Goal: Communication & Community: Answer question/provide support

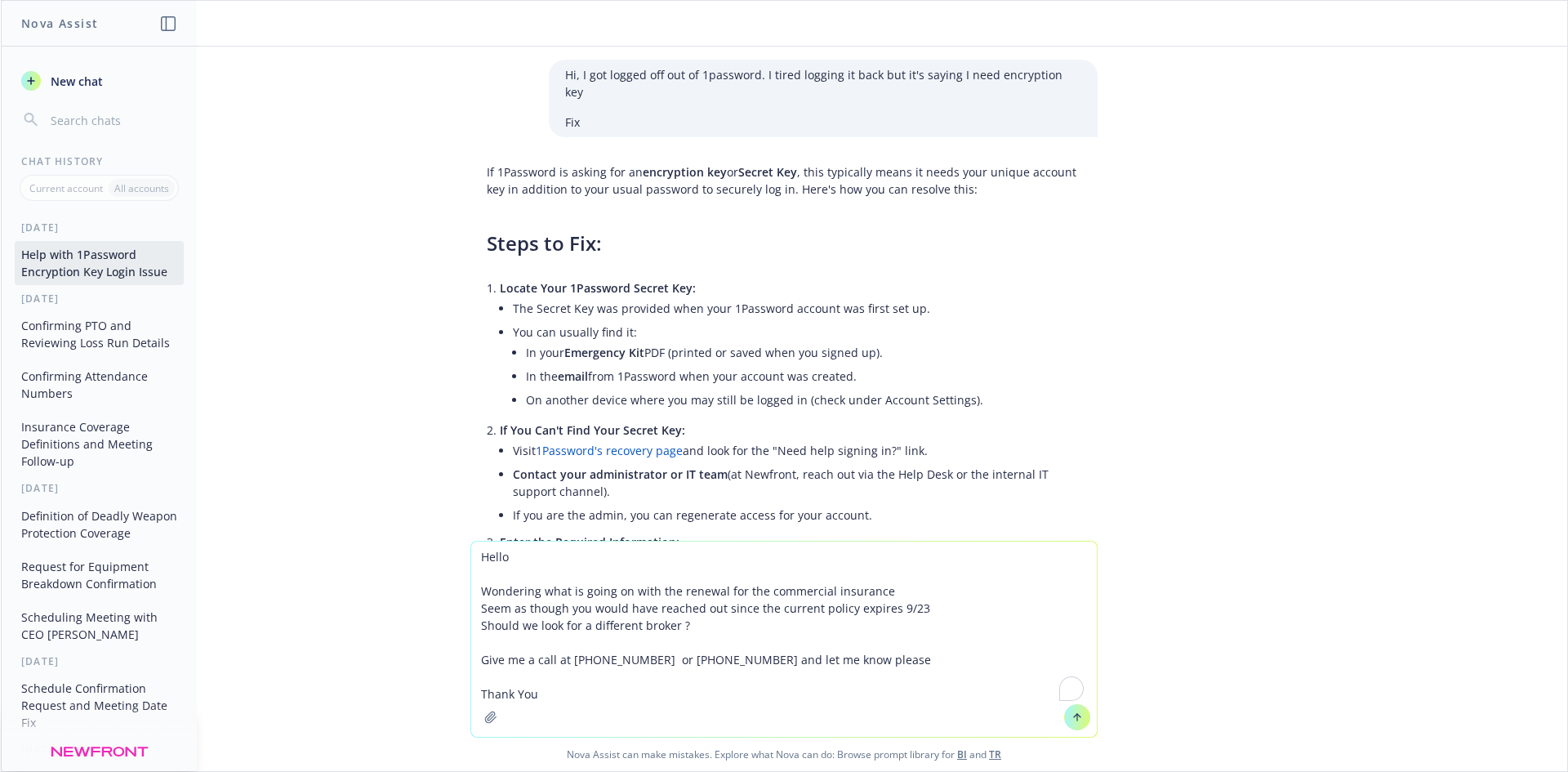
scroll to position [5669, 0]
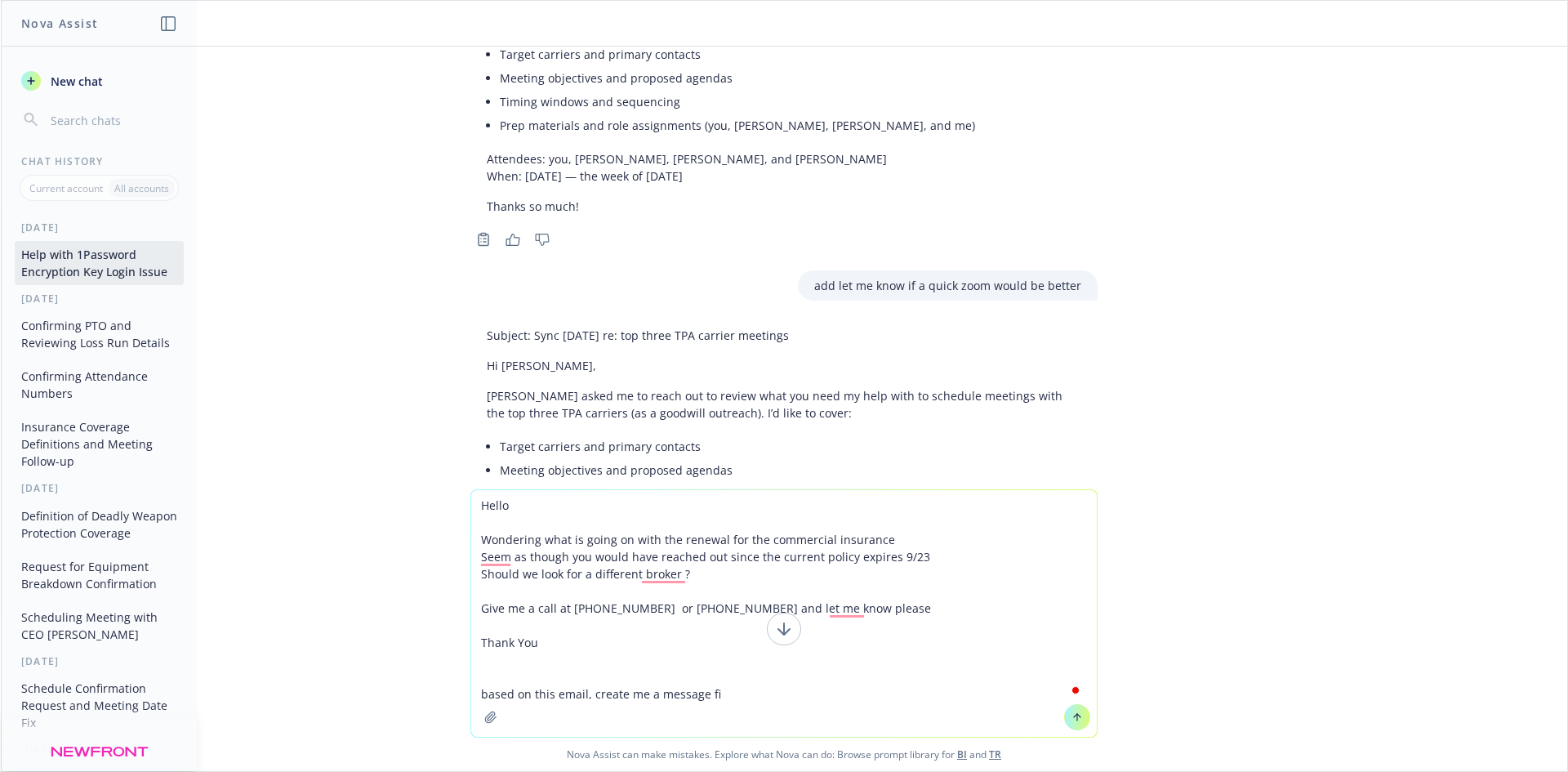
click at [590, 643] on textarea "Hello Wondering what is going on with the renewal for the commercial insurance …" at bounding box center [784, 614] width 626 height 247
click at [754, 697] on textarea "Hello Wondering what is going on with the renewal for the commercial insurance …" at bounding box center [784, 614] width 626 height 247
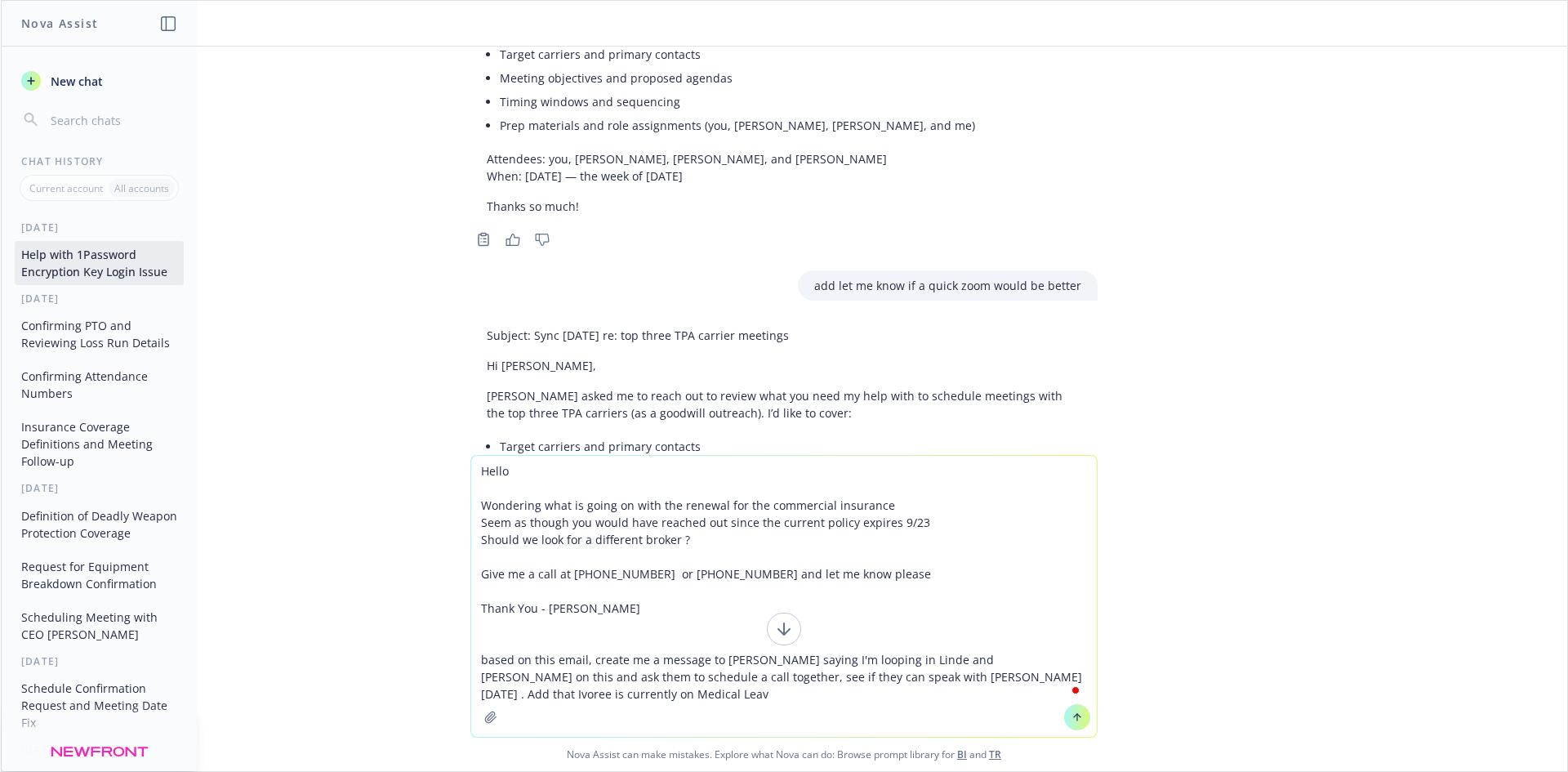
type textarea "Hello Wondering what is going on with the renewal for the commercial insurance …"
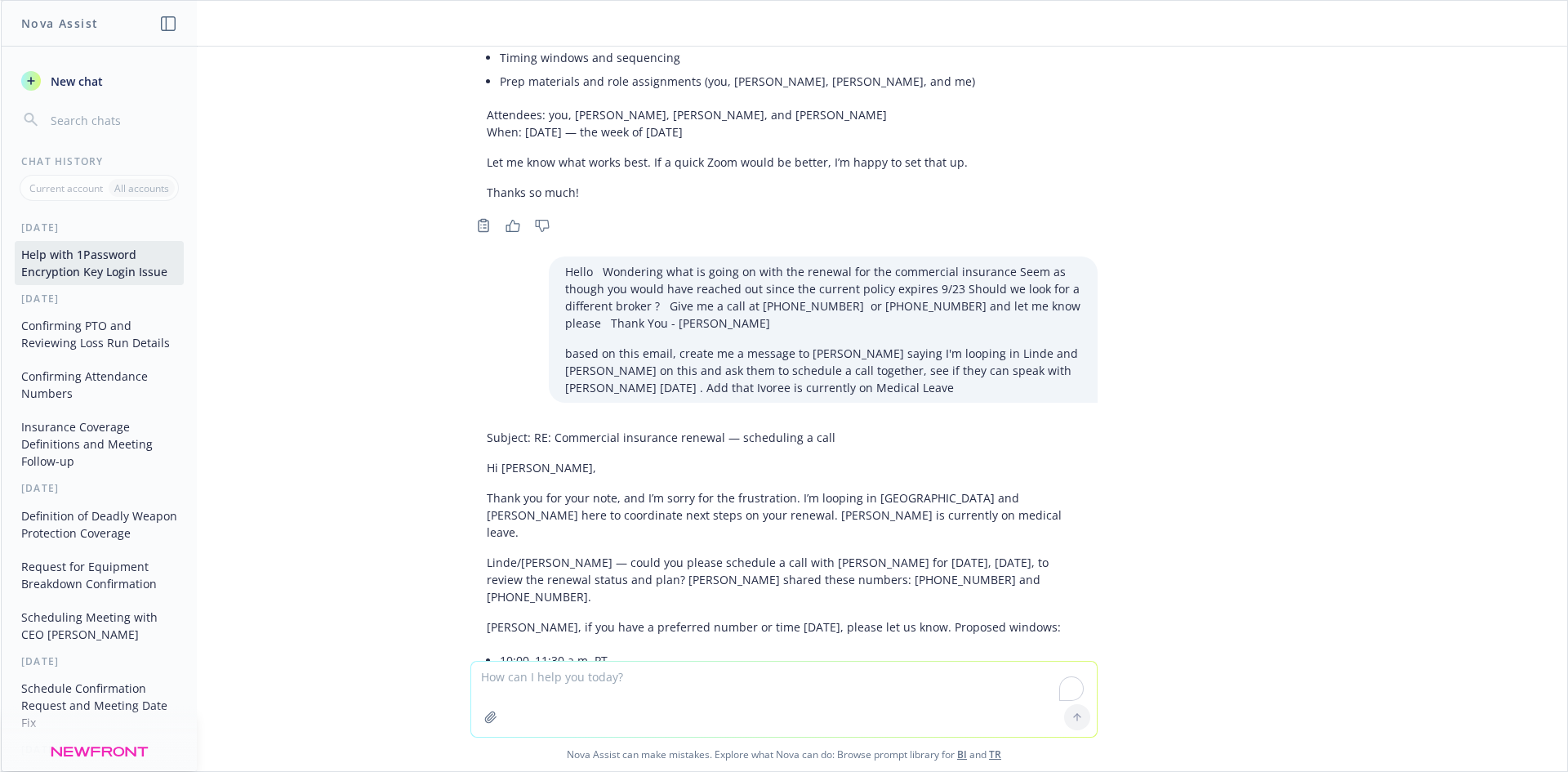
scroll to position [6190, 0]
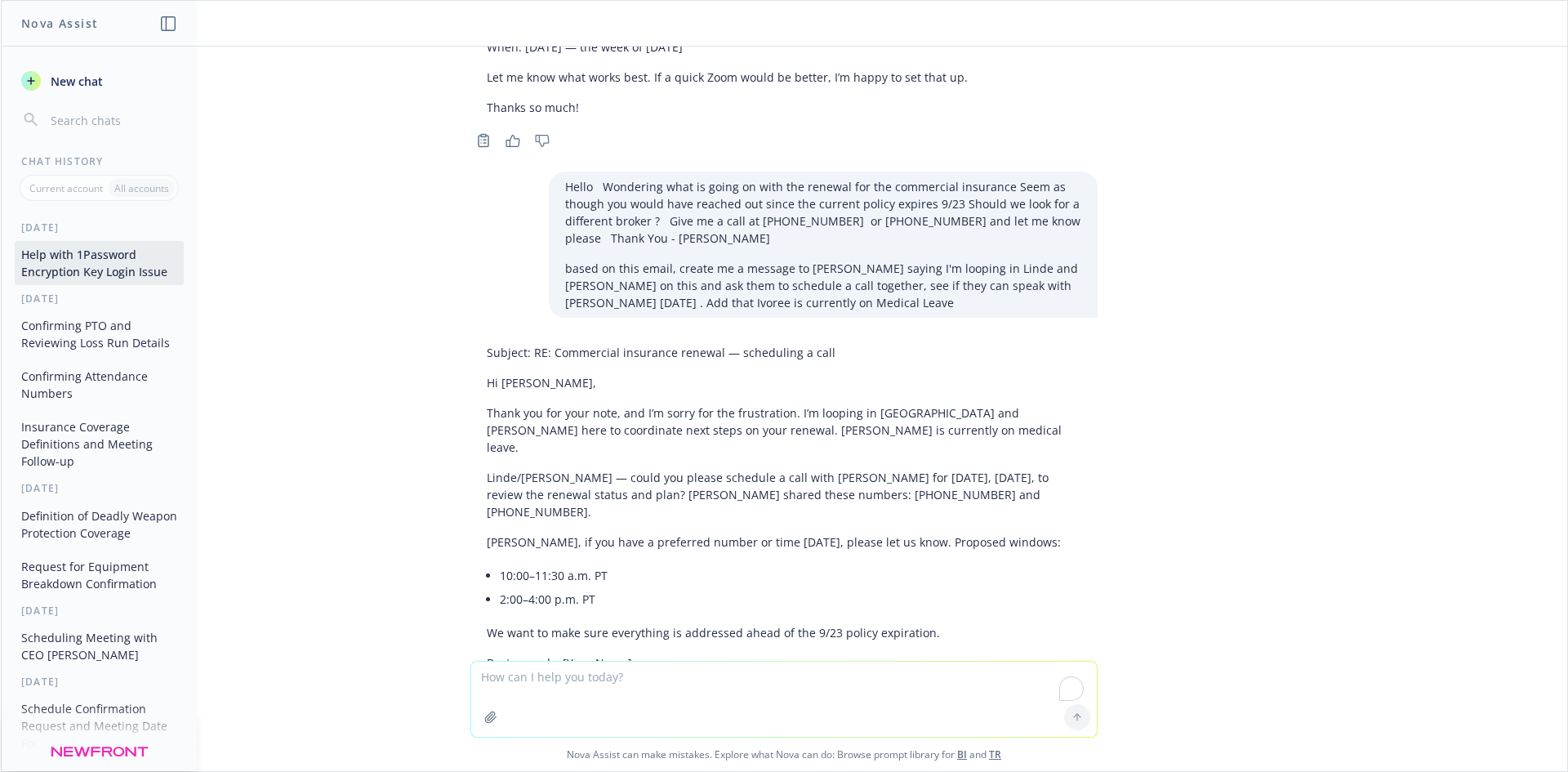
click at [681, 699] on textarea "To enrich screen reader interactions, please activate Accessibility in Grammarl…" at bounding box center [784, 699] width 626 height 75
type textarea "less formal"
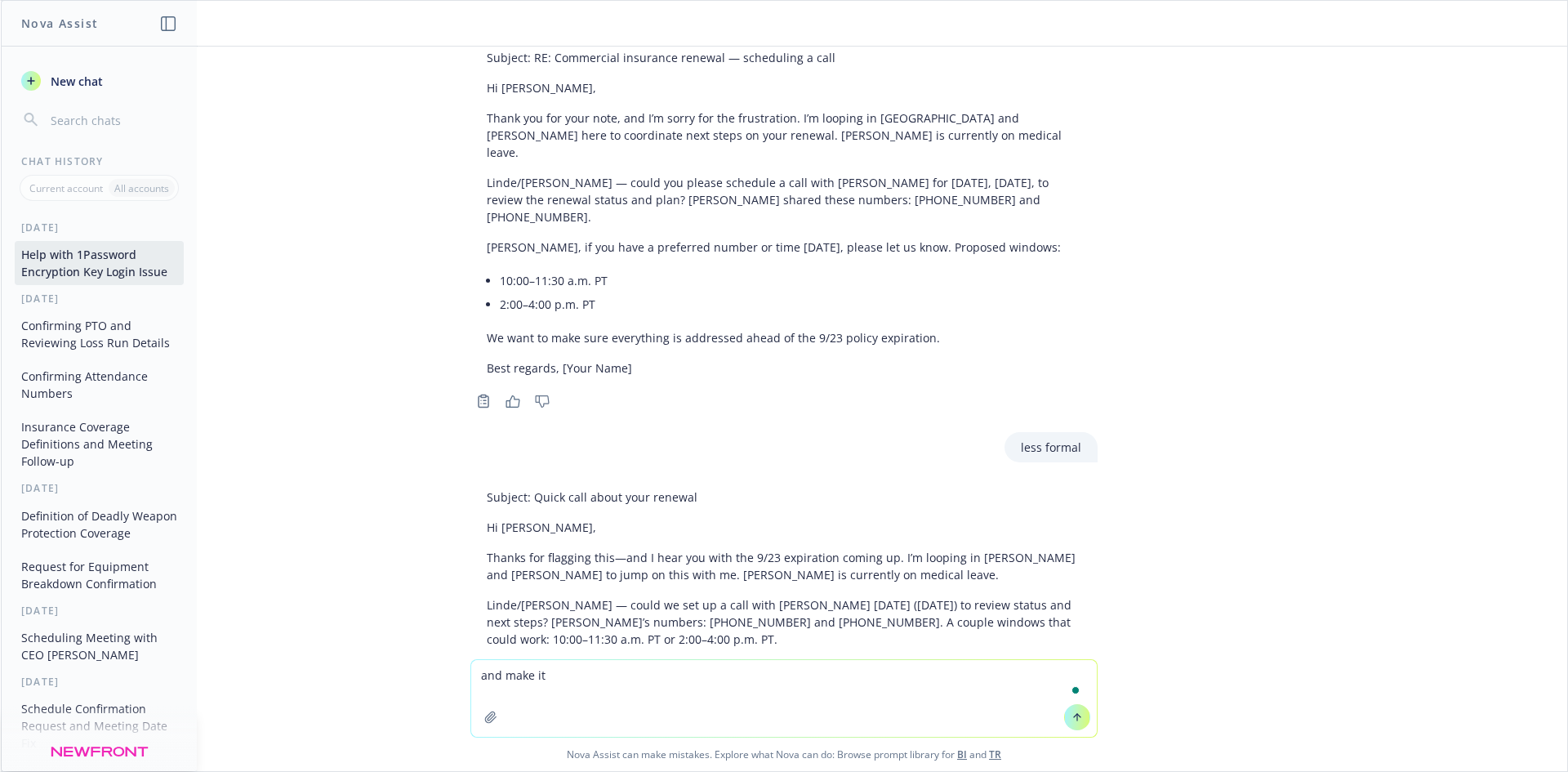
scroll to position [6523, 0]
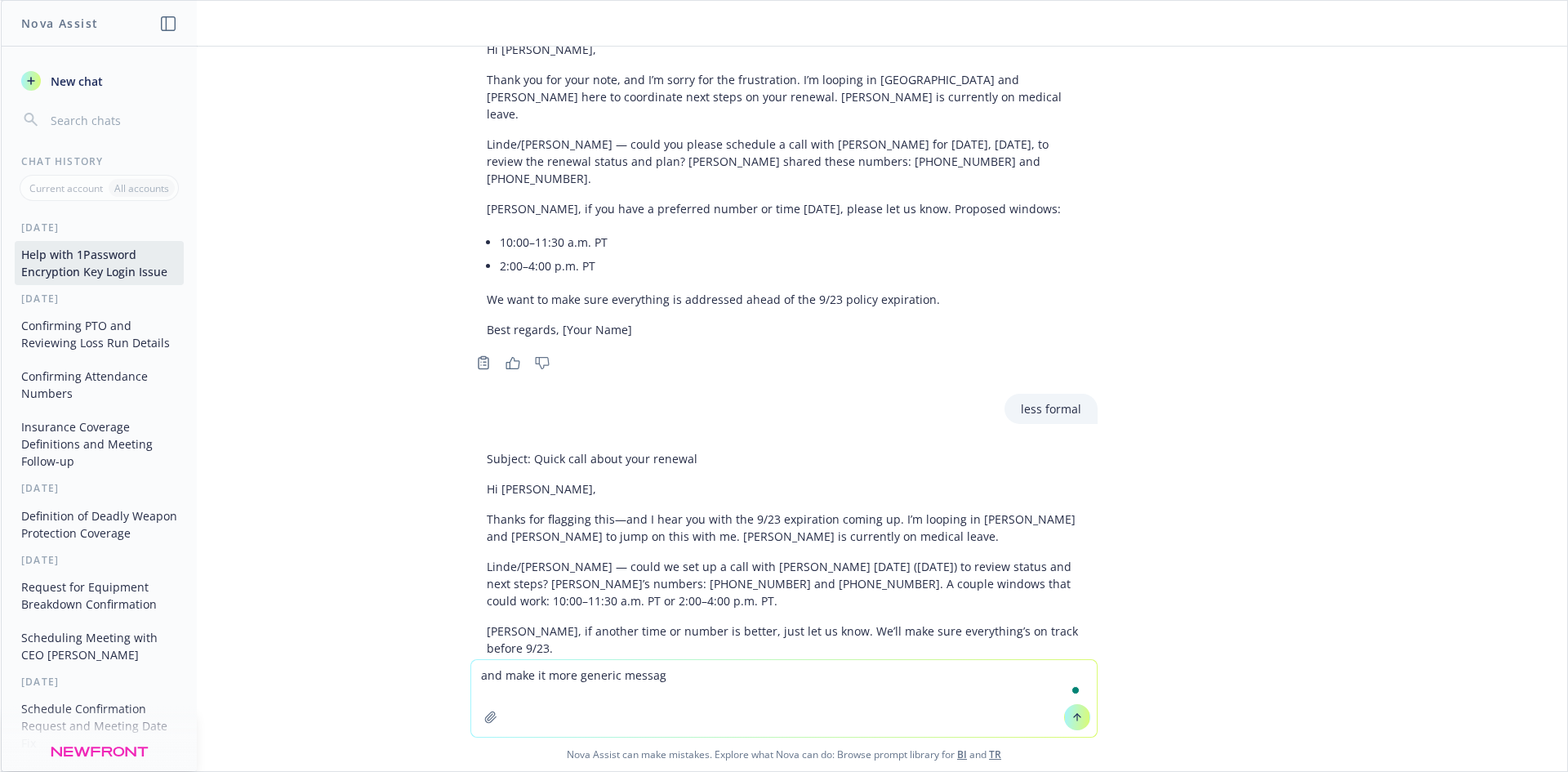
type textarea "and make it more generic message"
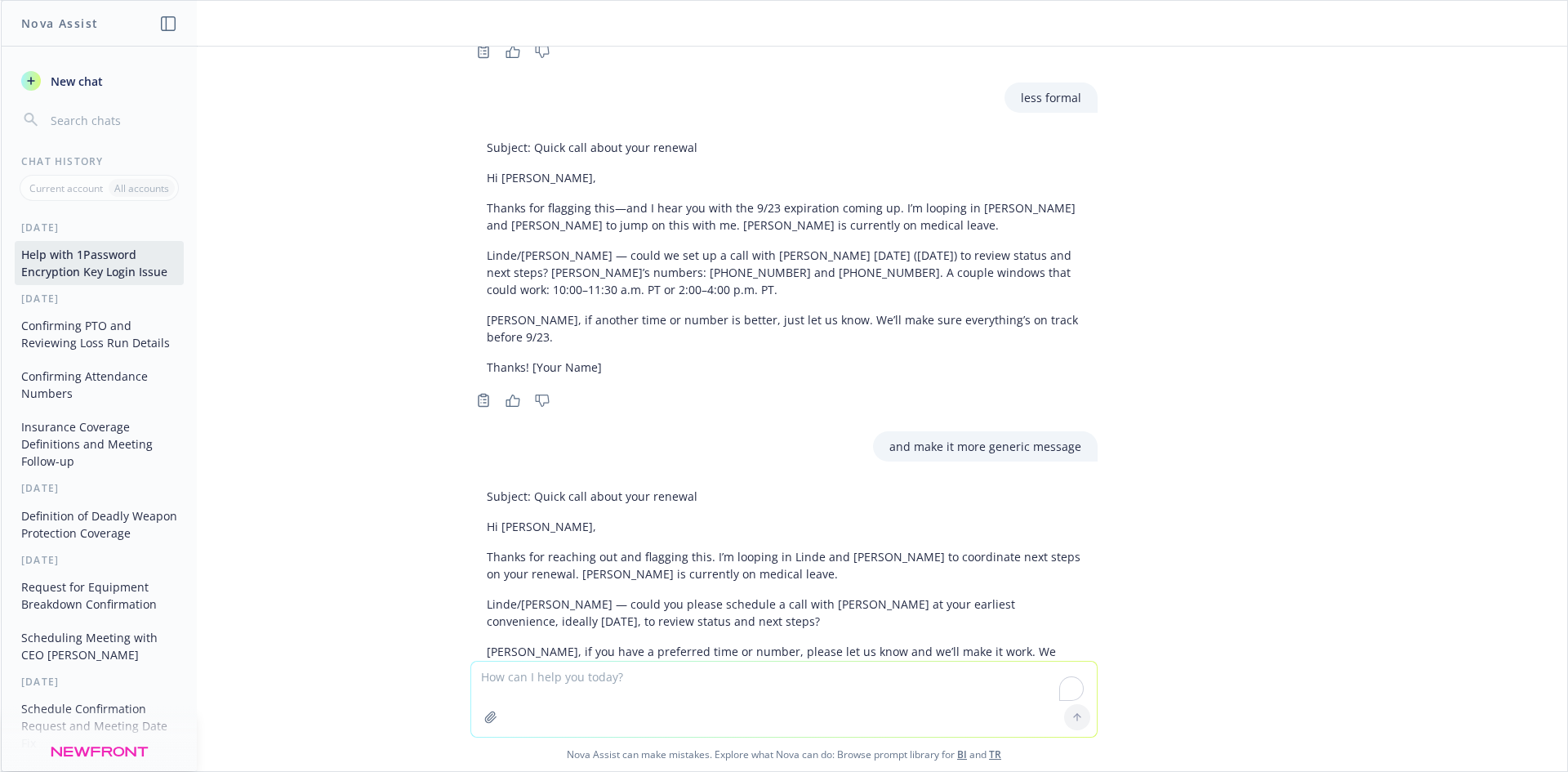
scroll to position [6854, 0]
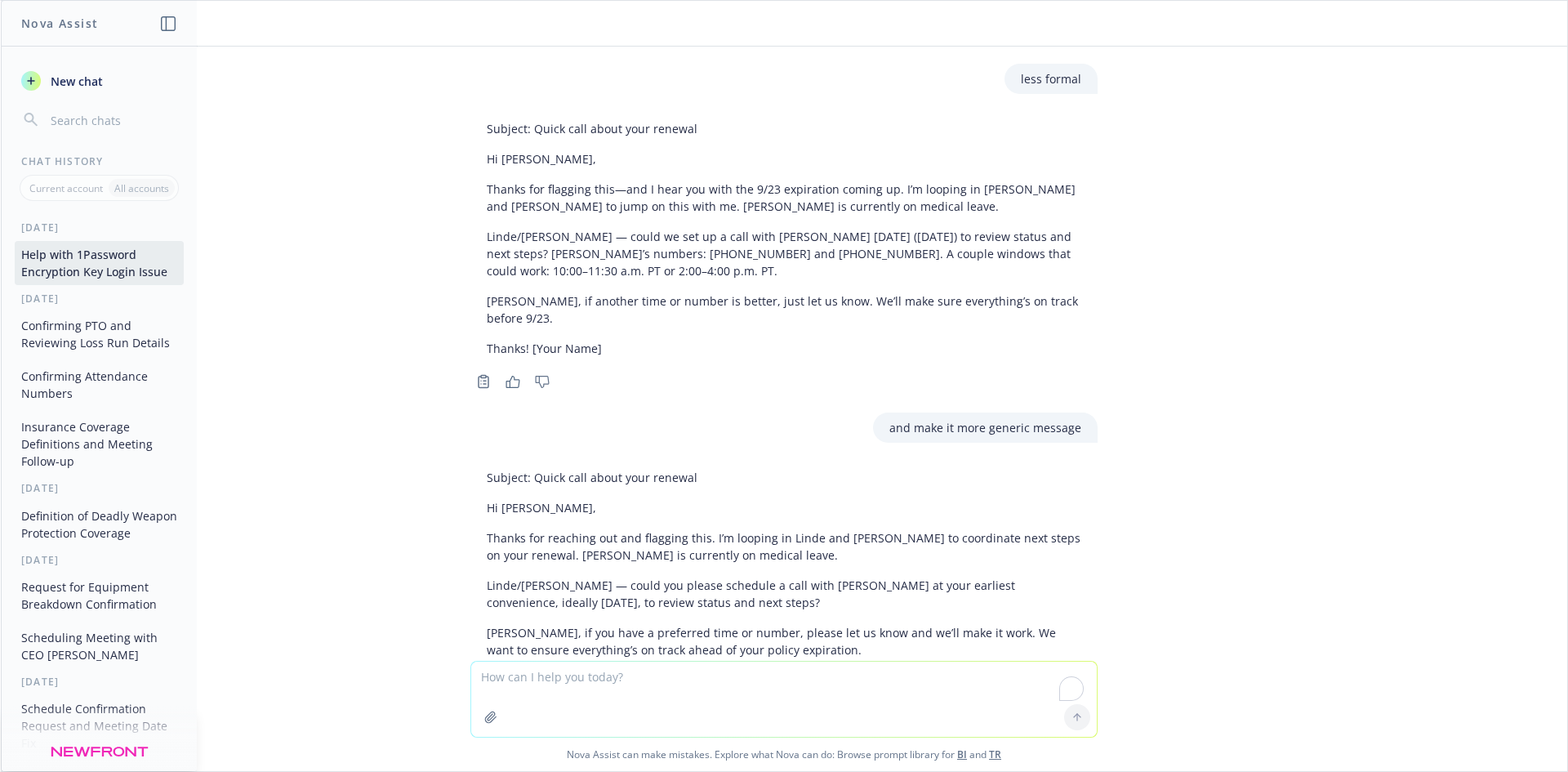
click at [654, 672] on textarea "To enrich screen reader interactions, please activate Accessibility in Grammarl…" at bounding box center [784, 699] width 626 height 75
type textarea "l"
type textarea "less formal"
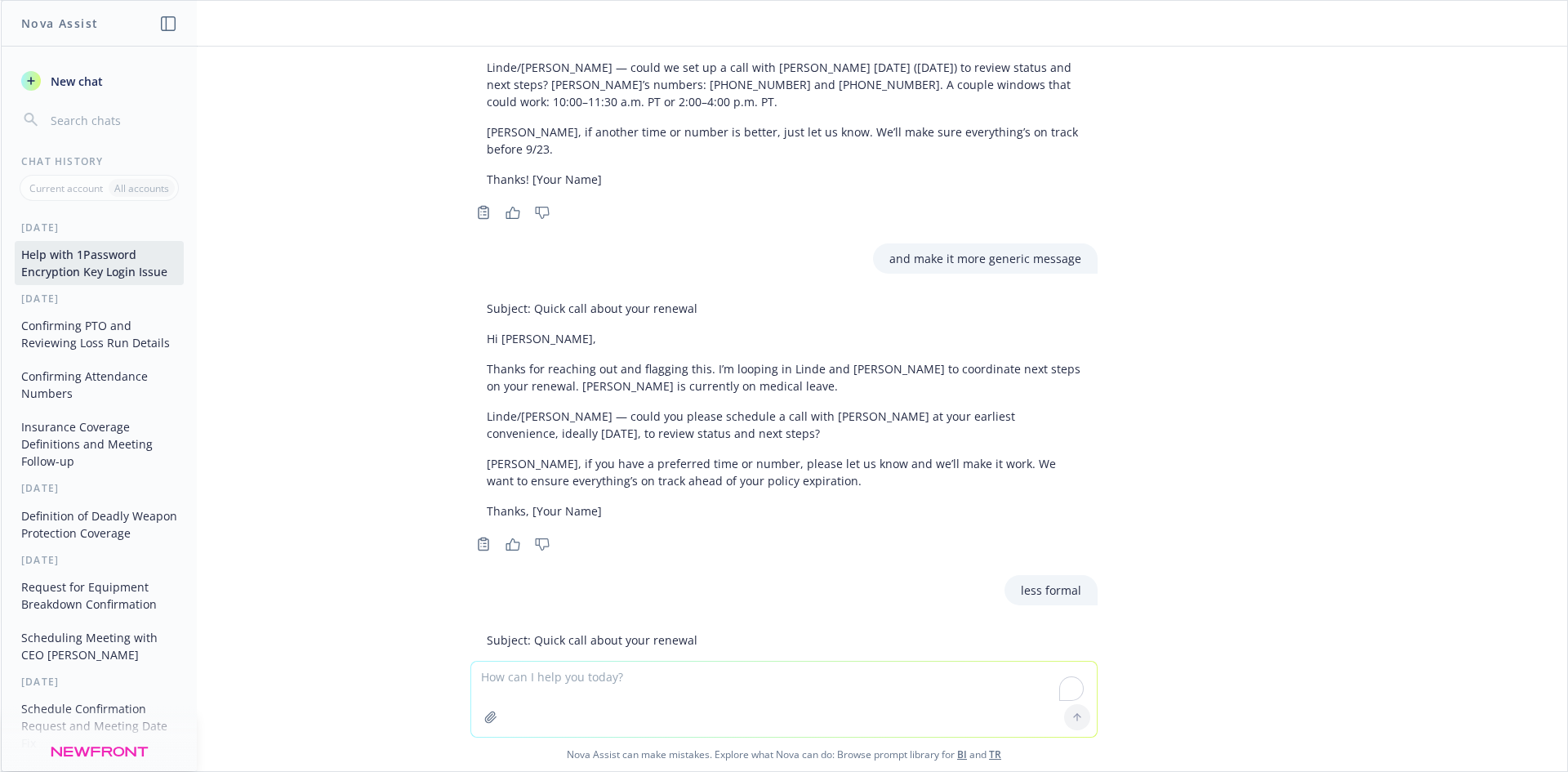
scroll to position [7022, 0]
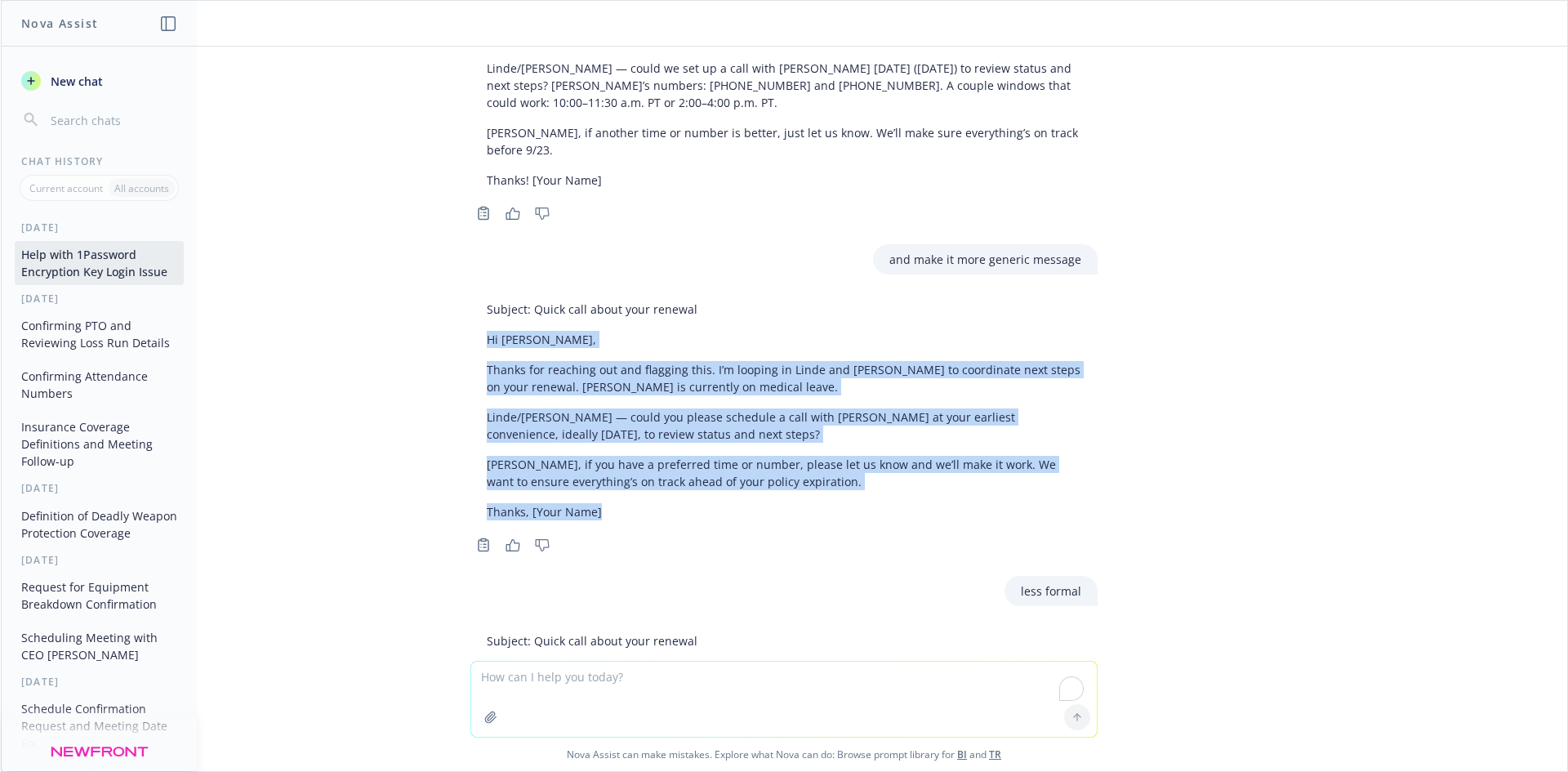
drag, startPoint x: 468, startPoint y: 238, endPoint x: 688, endPoint y: 400, distance: 273.2
click at [688, 400] on div "Subject: Quick call about your renewal Hi [PERSON_NAME], Thanks for reaching ou…" at bounding box center [784, 410] width 627 height 233
copy div "Hi [PERSON_NAME], Thanks for reaching out and flagging this. I’m looping in Lin…"
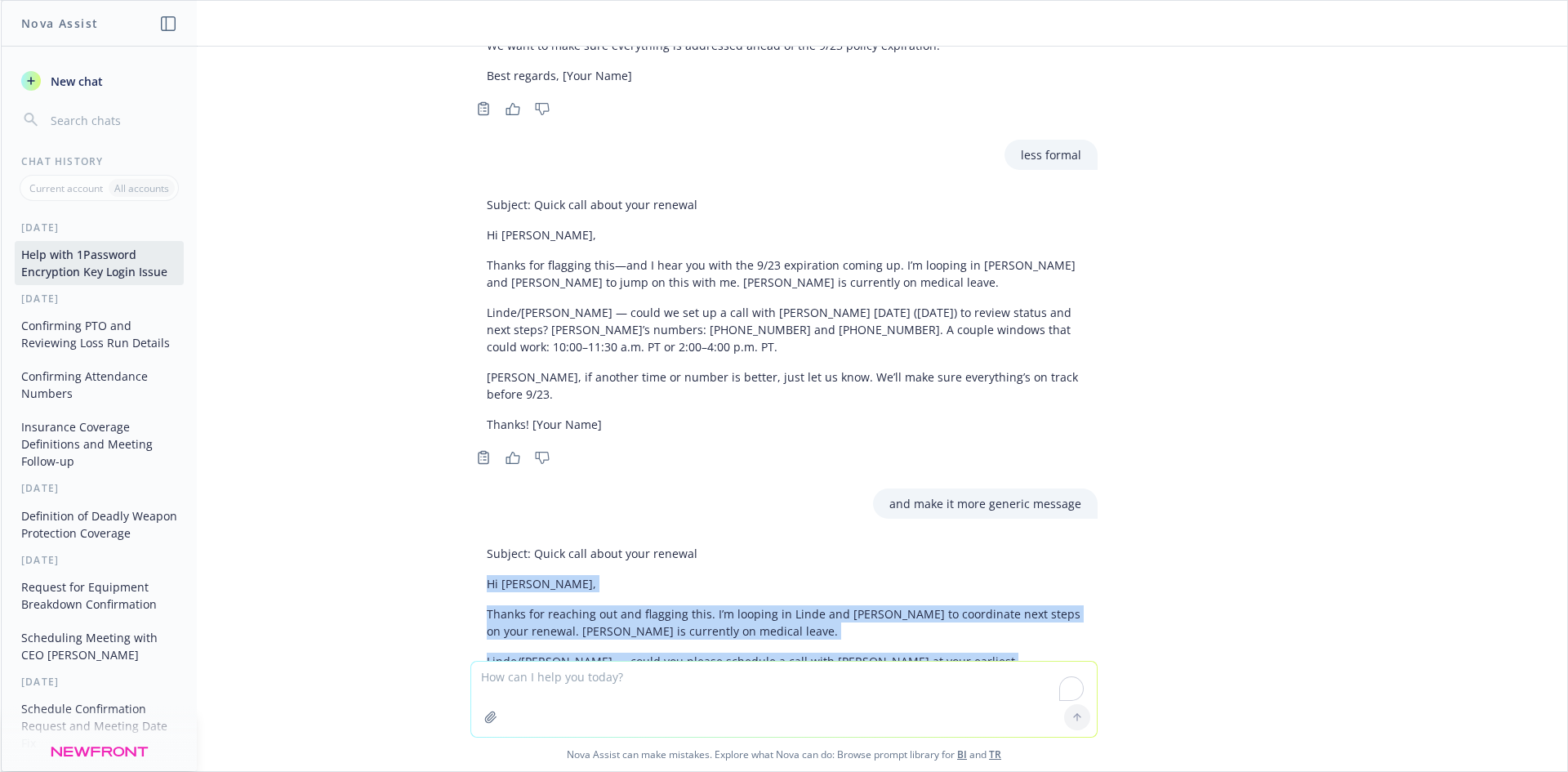
scroll to position [6777, 0]
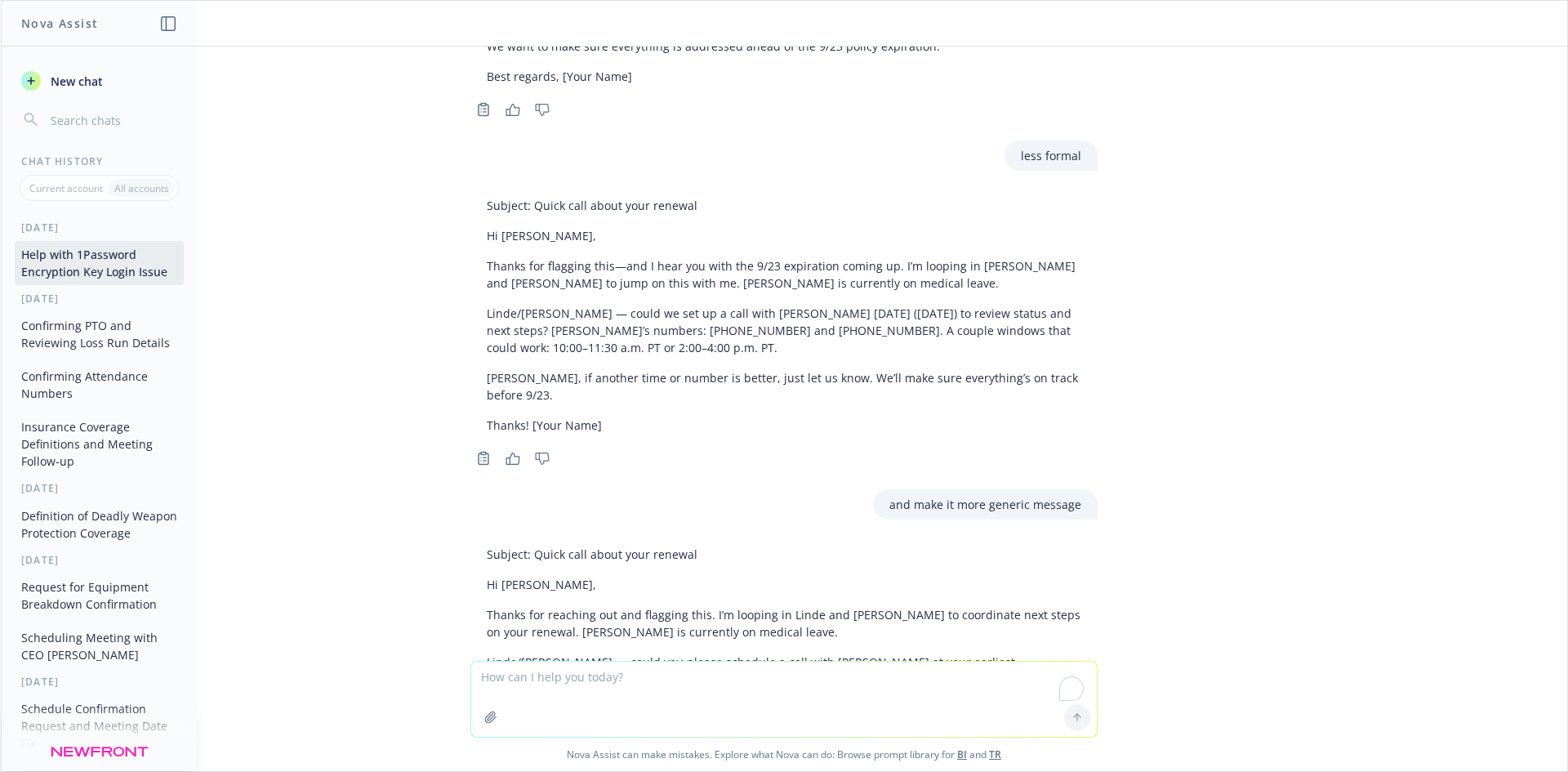
click at [739, 417] on p "Thanks! [Your Name]" at bounding box center [784, 425] width 595 height 17
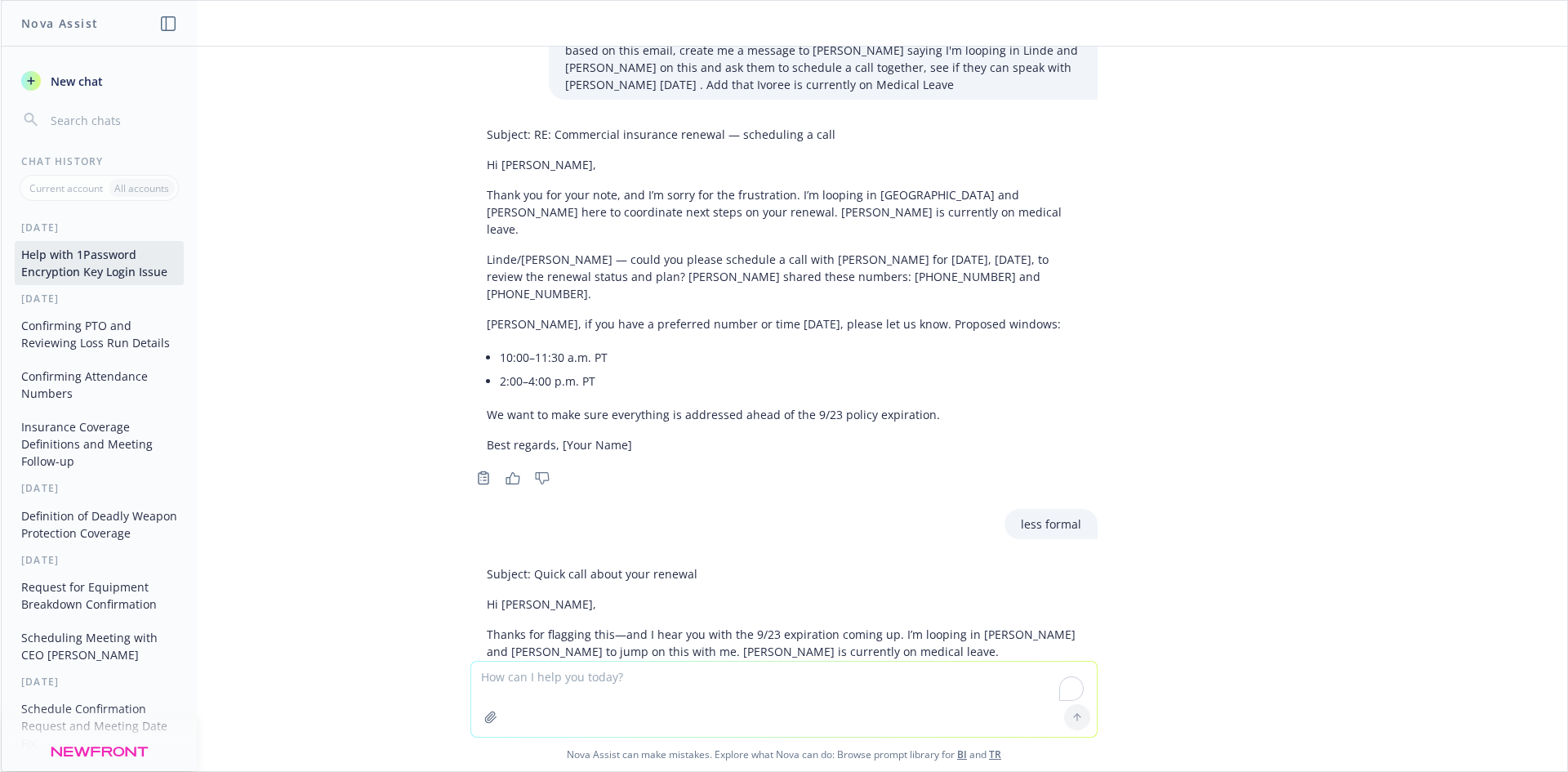
scroll to position [6368, 0]
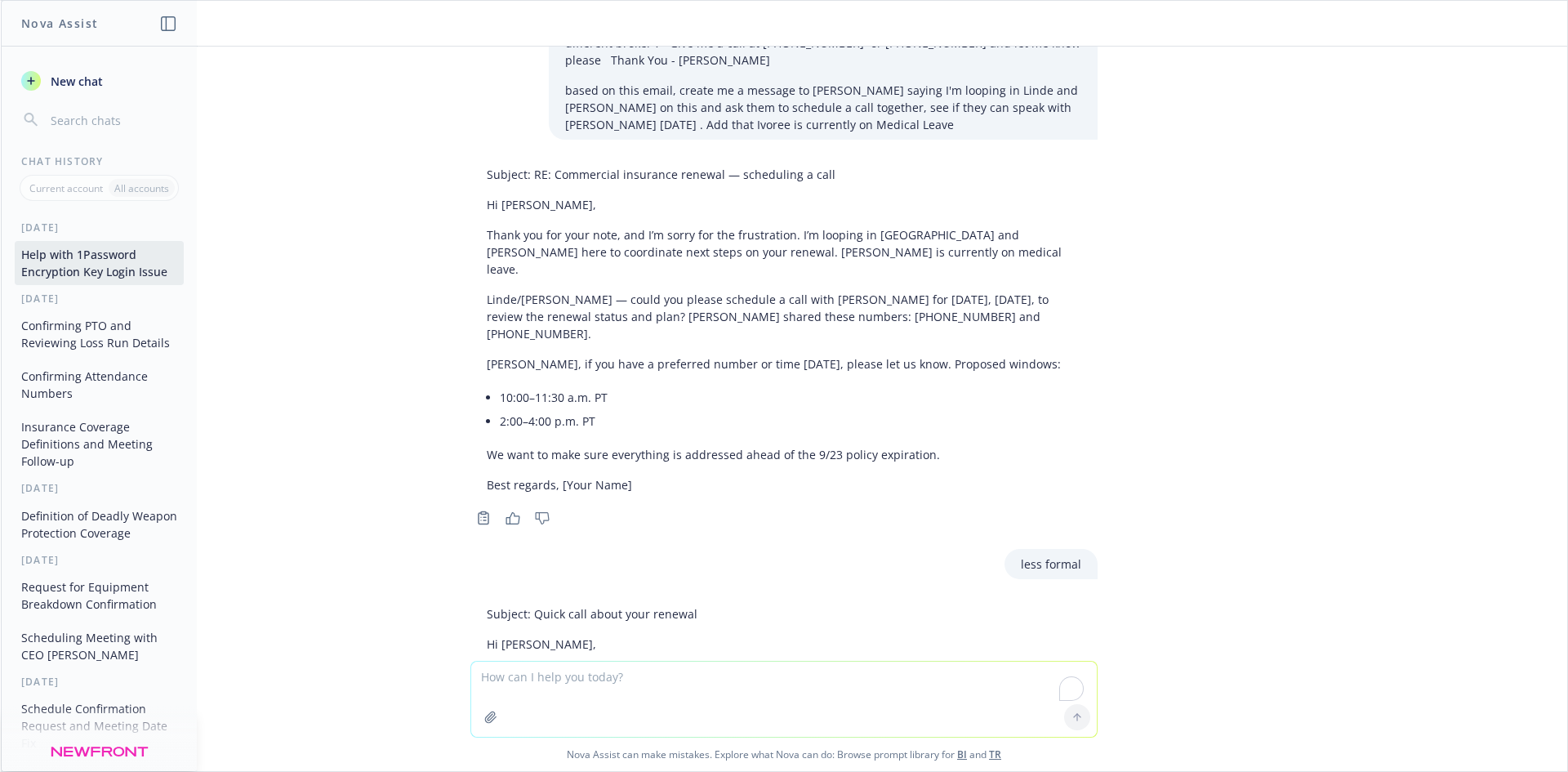
click at [776, 227] on p "Thank you for your note, and I’m sorry for the frustration. I’m looping in [GEO…" at bounding box center [784, 252] width 595 height 51
drag, startPoint x: 776, startPoint y: 183, endPoint x: 634, endPoint y: 179, distance: 142.1
click at [634, 227] on p "Thank you for your note, and I’m sorry for the frustration. I’m looping in [GEO…" at bounding box center [784, 252] width 595 height 51
copy p "I’m sorry for the frustration."
click at [565, 699] on textarea "To enrich screen reader interactions, please activate Accessibility in Grammarl…" at bounding box center [784, 699] width 626 height 75
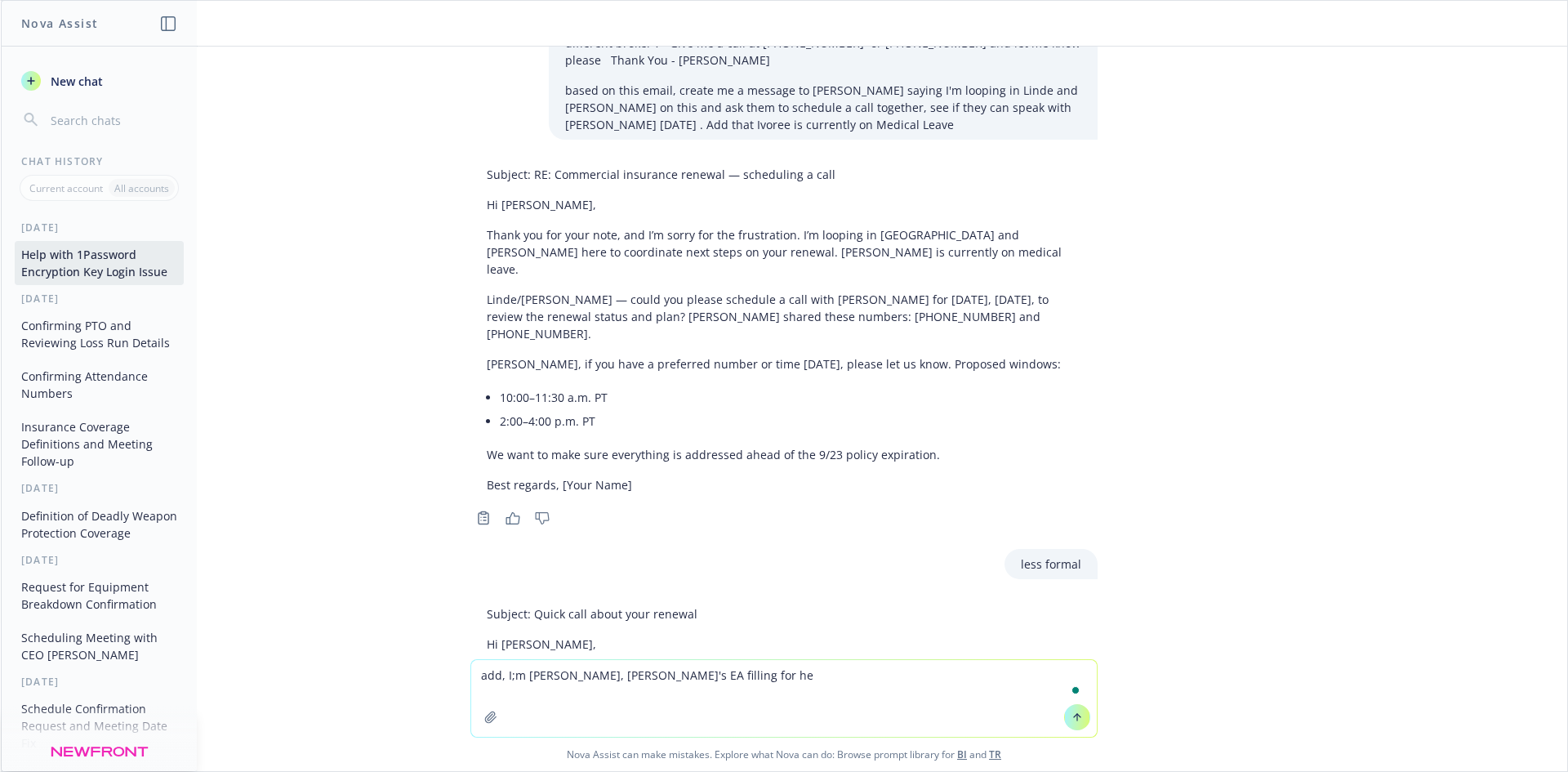
type textarea "add, I;m [PERSON_NAME], [PERSON_NAME]'s EA filling for her"
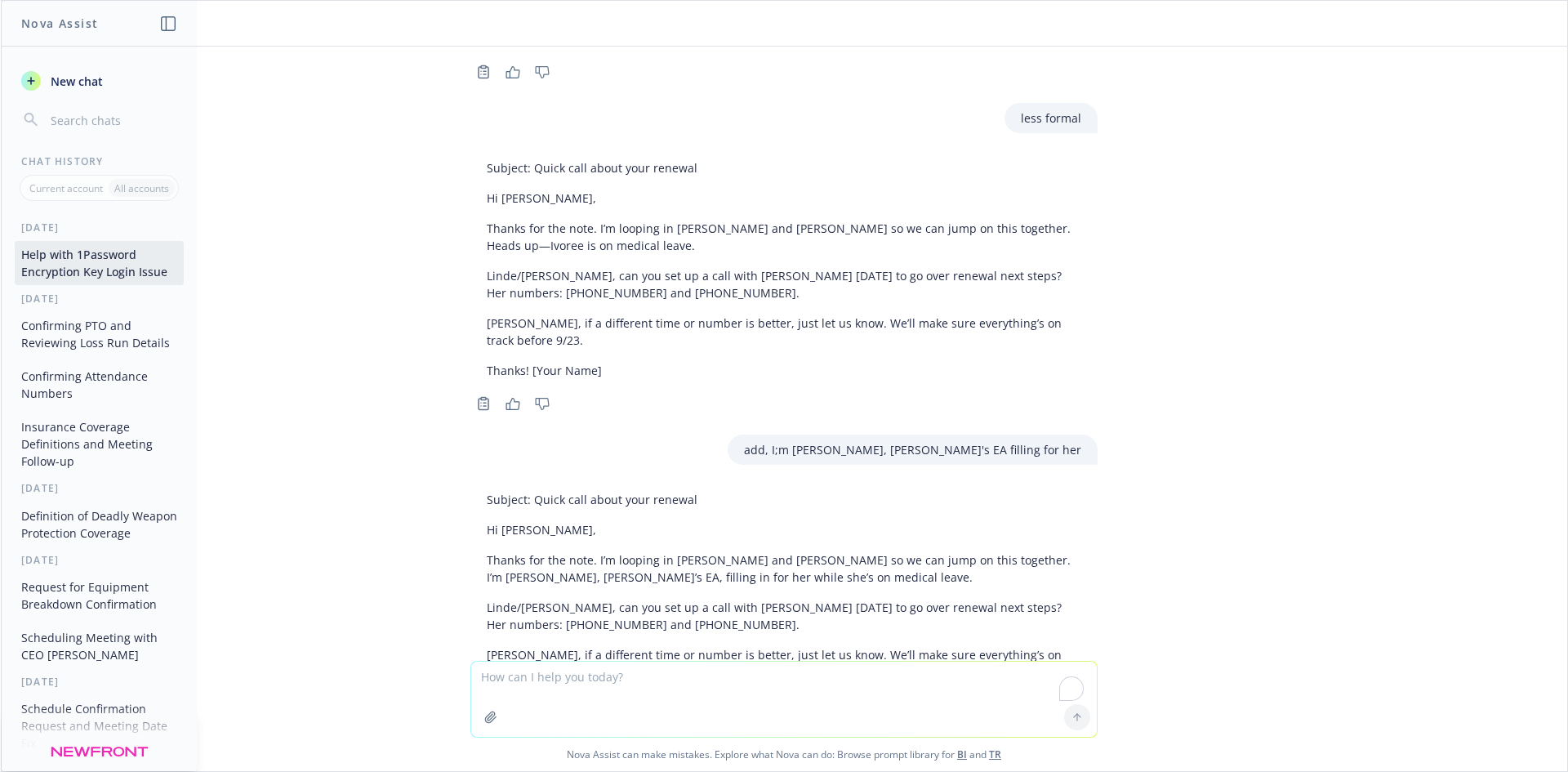
scroll to position [7517, 0]
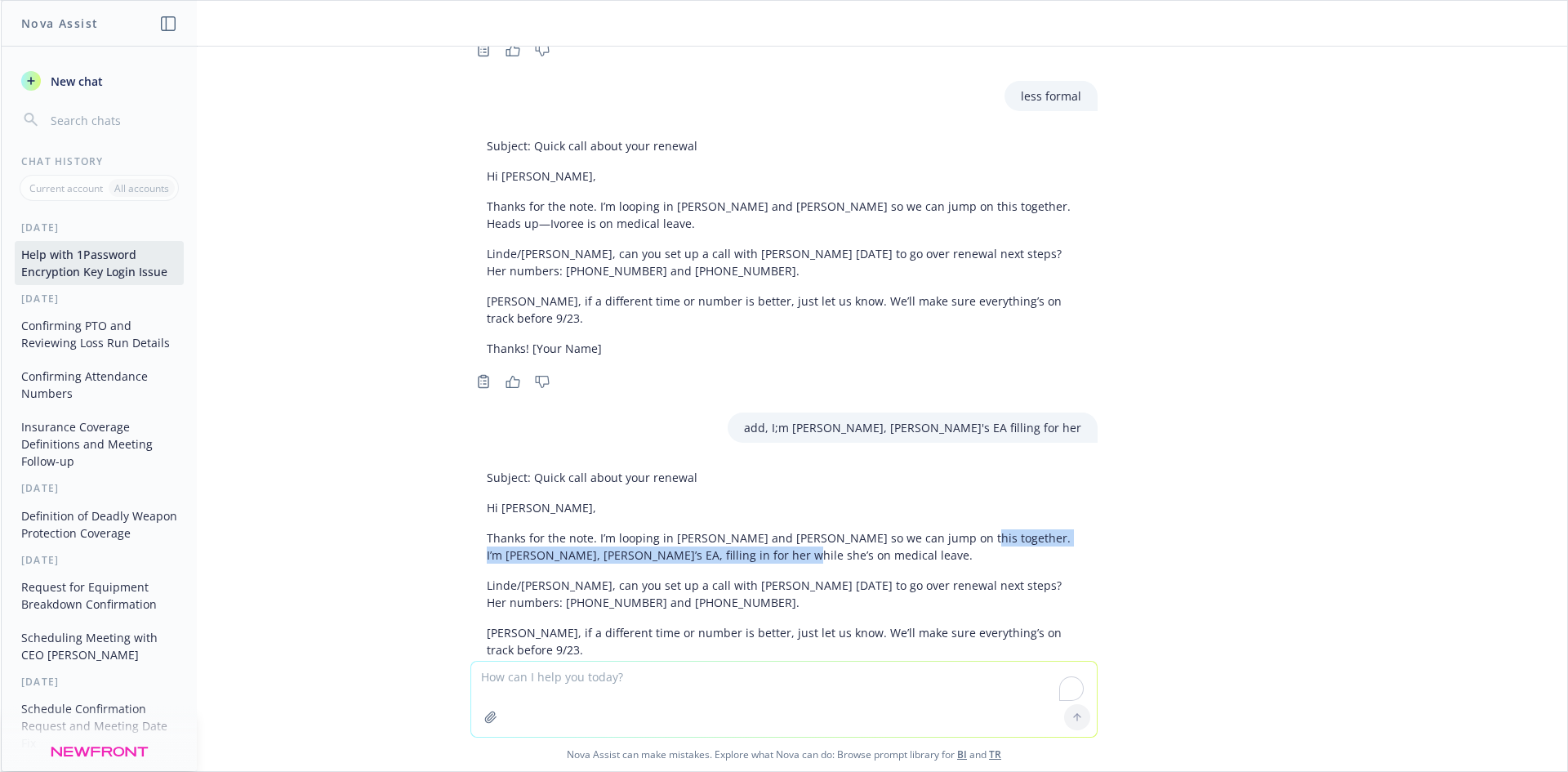
drag, startPoint x: 834, startPoint y: 461, endPoint x: 934, endPoint y: 437, distance: 102.8
click at [934, 462] on div "Subject: Quick call about your renewal Hi [PERSON_NAME], Thanks for the note. I…" at bounding box center [784, 578] width 627 height 233
copy p "I’m [PERSON_NAME], [PERSON_NAME]’s EA, filling in for her while she’s on medica…"
click at [572, 680] on textarea "To enrich screen reader interactions, please activate Accessibility in Grammarl…" at bounding box center [784, 699] width 626 height 75
paste textarea "Hi Team, The client informed us they were keeping the buildings, but to update …"
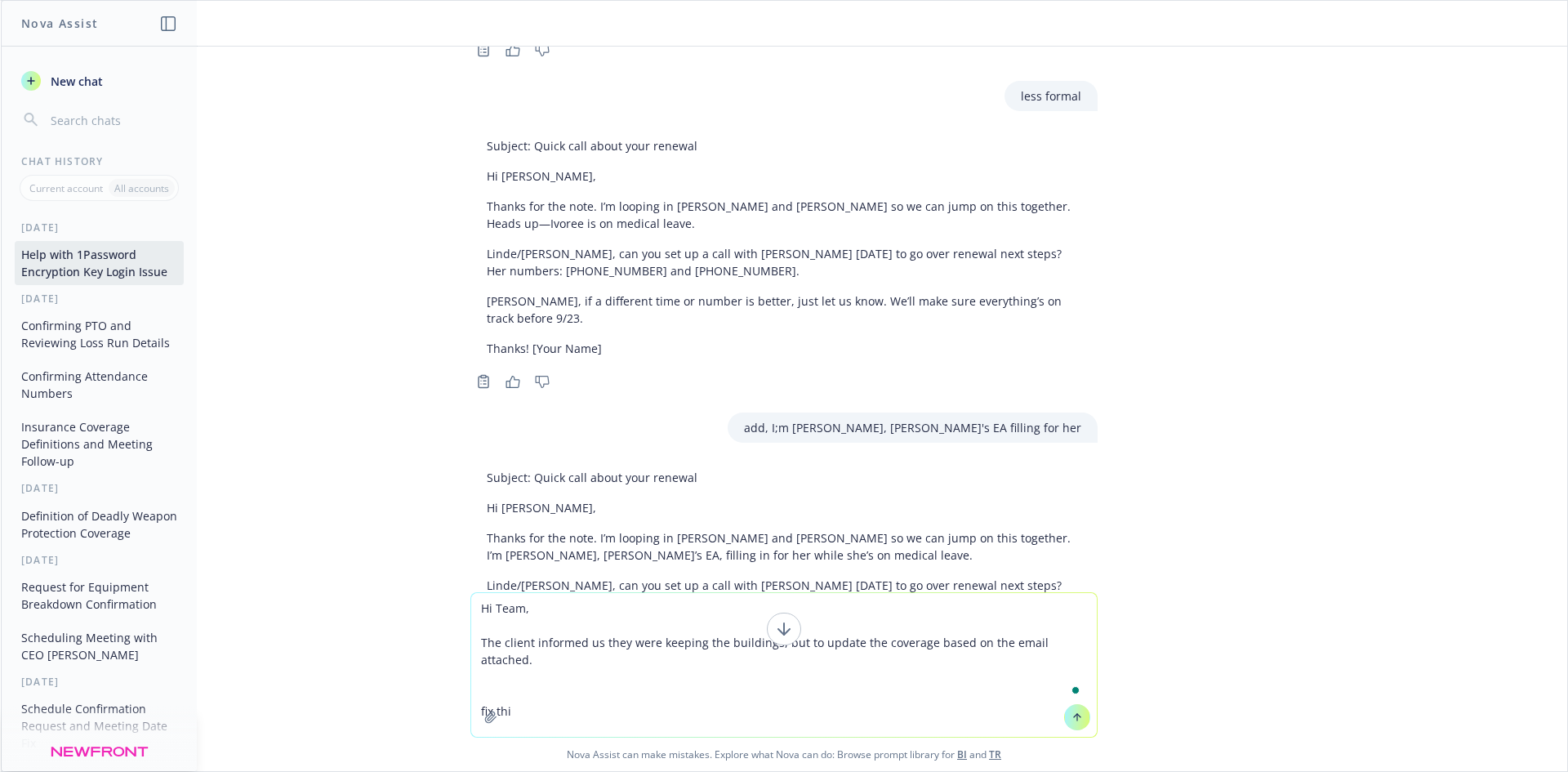
type textarea "Hi Team, The client informed us they were keeping the buildings, but to update …"
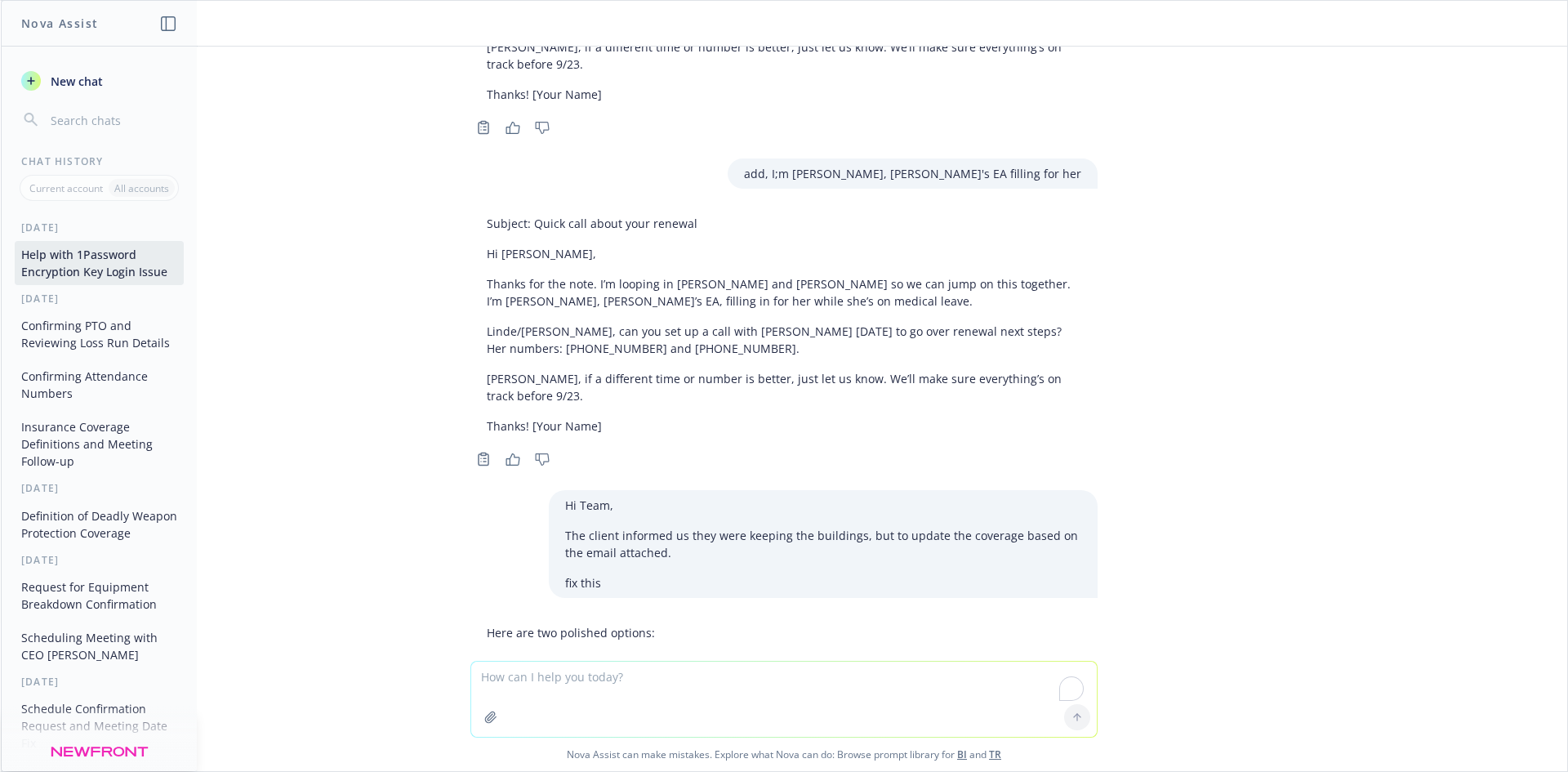
scroll to position [7784, 0]
